Goal: Task Accomplishment & Management: Manage account settings

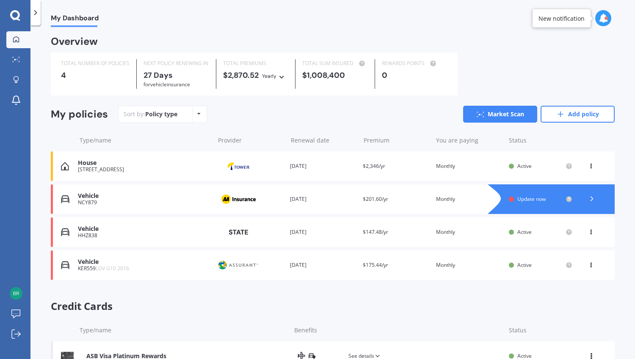
click at [523, 202] on span "Update now" at bounding box center [531, 198] width 28 height 7
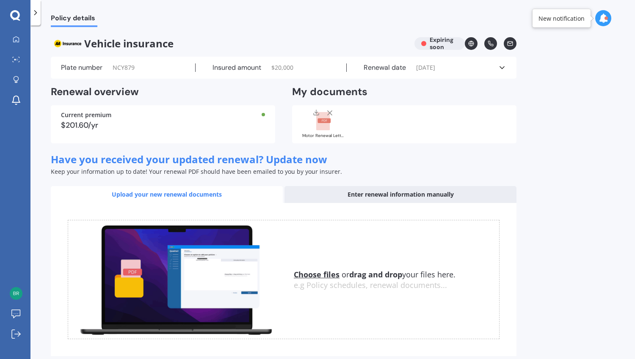
click at [499, 66] on icon at bounding box center [502, 67] width 8 height 8
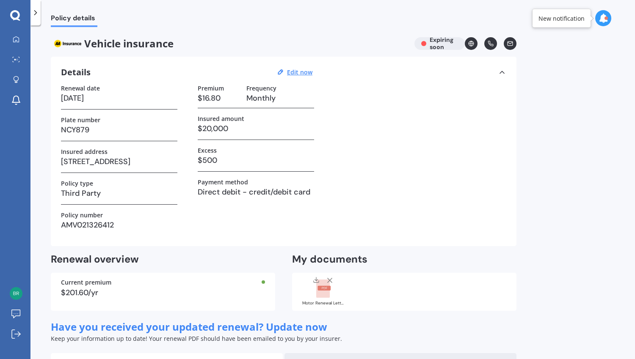
click at [35, 17] on div at bounding box center [35, 12] width 10 height 25
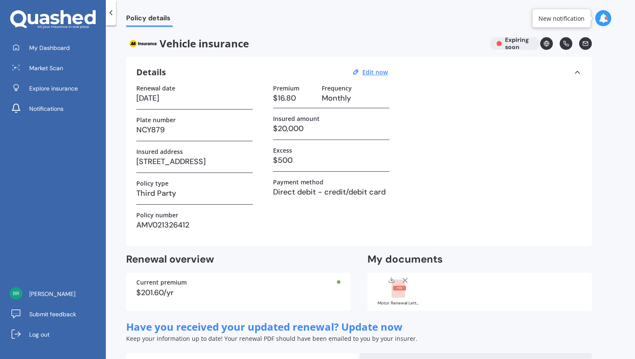
click at [603, 15] on icon at bounding box center [602, 18] width 9 height 9
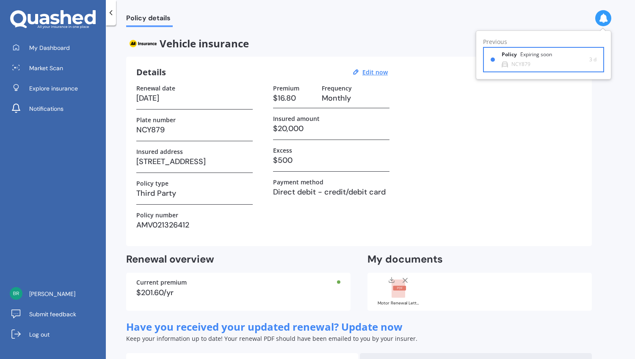
click at [547, 57] on div "Expiring soon" at bounding box center [536, 55] width 32 height 6
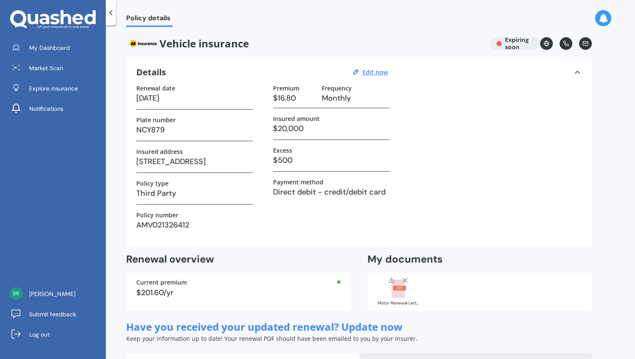
click at [112, 12] on icon at bounding box center [111, 12] width 8 height 8
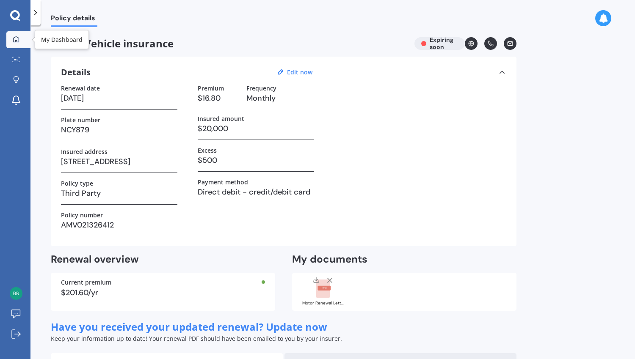
click at [12, 40] on div at bounding box center [16, 40] width 13 height 8
